Goal: Book appointment/travel/reservation

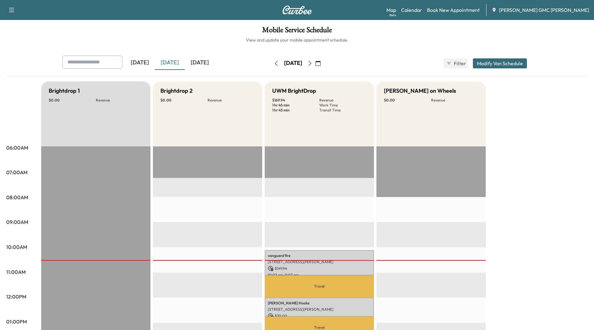
click at [195, 62] on div "[DATE]" at bounding box center [200, 63] width 30 height 14
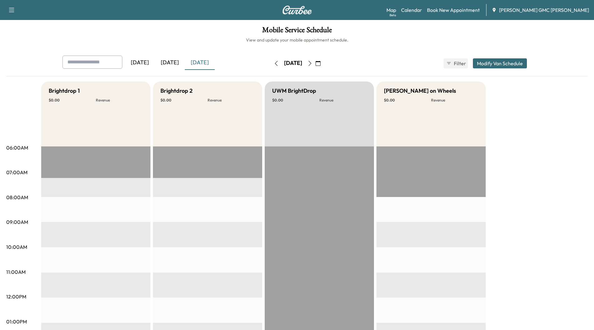
click at [312, 65] on icon "button" at bounding box center [309, 63] width 5 height 5
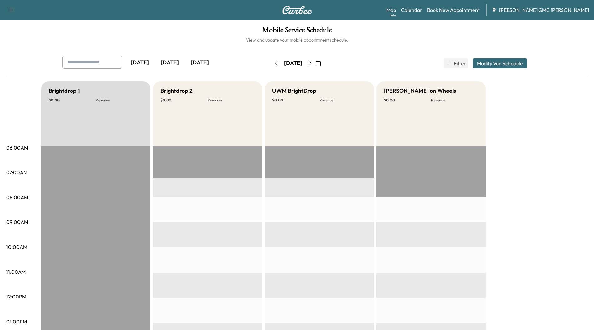
click at [312, 65] on icon "button" at bounding box center [309, 63] width 5 height 5
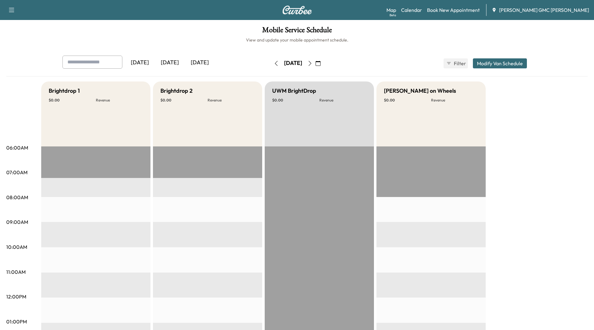
click at [312, 63] on icon "button" at bounding box center [309, 63] width 5 height 5
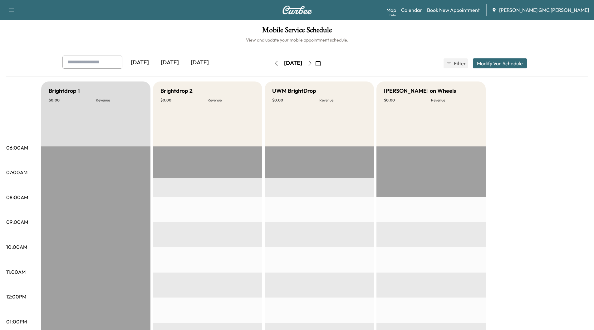
click at [274, 65] on icon "button" at bounding box center [276, 63] width 5 height 5
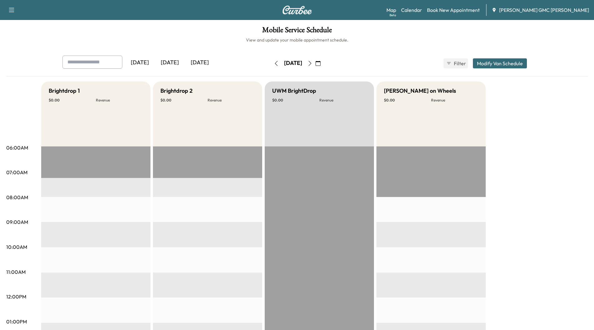
click at [271, 65] on button "button" at bounding box center [276, 63] width 11 height 10
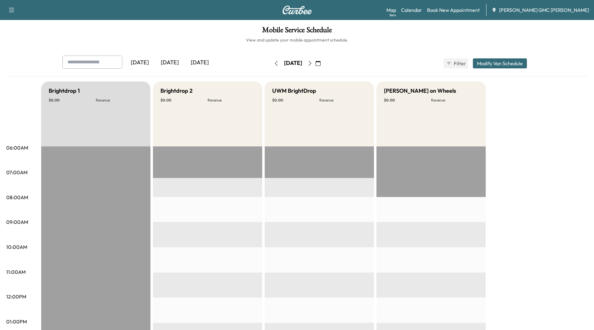
click at [271, 65] on div "[DATE]" at bounding box center [293, 63] width 44 height 10
click at [274, 63] on icon "button" at bounding box center [276, 63] width 5 height 5
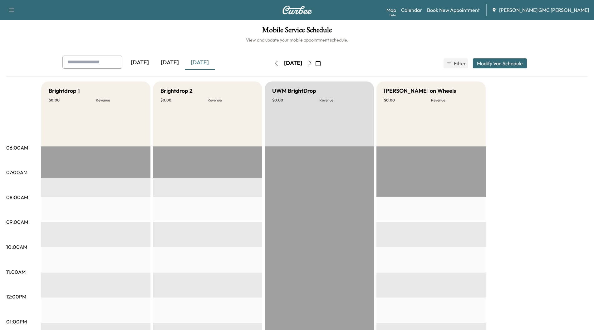
click at [274, 65] on icon "button" at bounding box center [276, 63] width 5 height 5
